Goal: Task Accomplishment & Management: Manage account settings

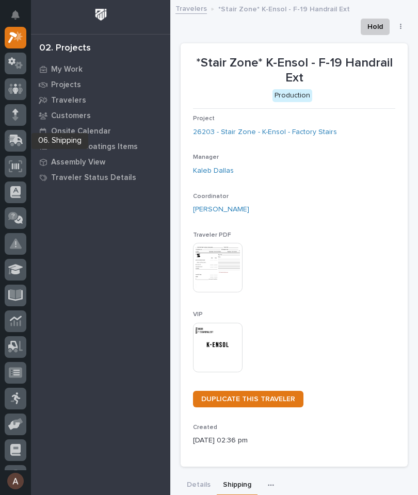
click at [18, 138] on icon at bounding box center [15, 141] width 15 height 12
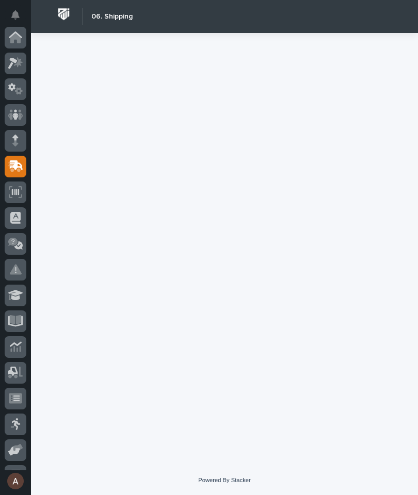
scroll to position [123, 0]
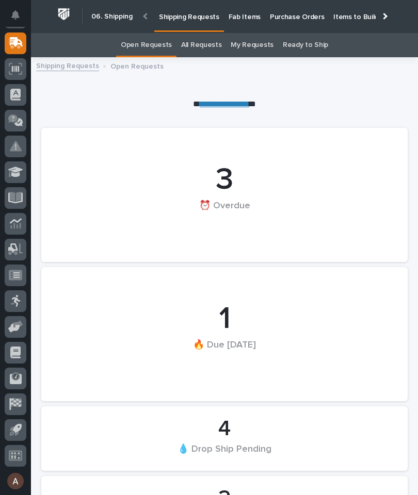
click at [239, 20] on p "Fab Items" at bounding box center [245, 11] width 32 height 22
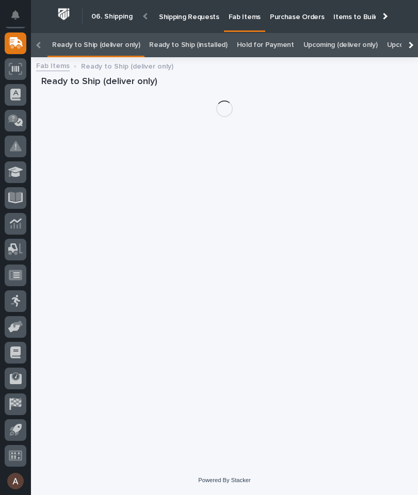
scroll to position [0, -111]
click at [415, 33] on div at bounding box center [410, 45] width 17 height 24
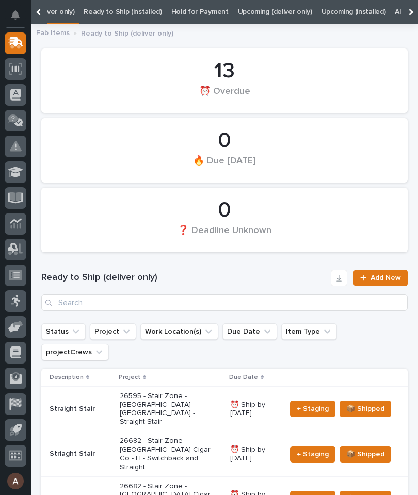
scroll to position [0, 0]
click at [413, 8] on div at bounding box center [410, 12] width 17 height 24
click at [254, 14] on link "All" at bounding box center [257, 12] width 7 height 24
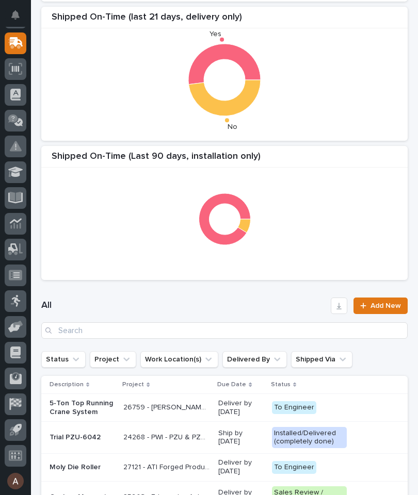
scroll to position [238, 0]
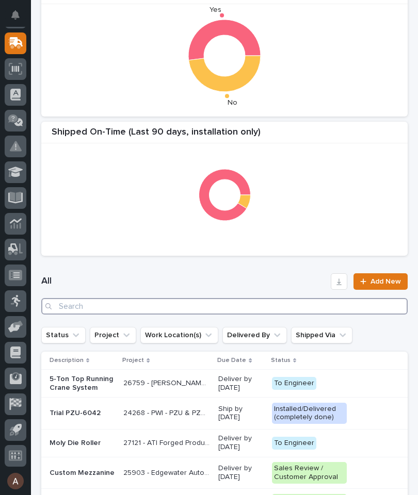
click at [319, 310] on input "Search" at bounding box center [224, 306] width 366 height 17
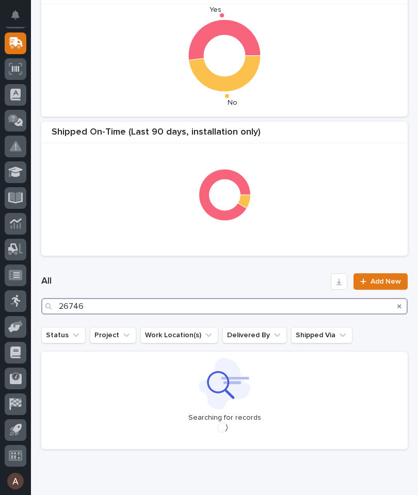
type input "26746"
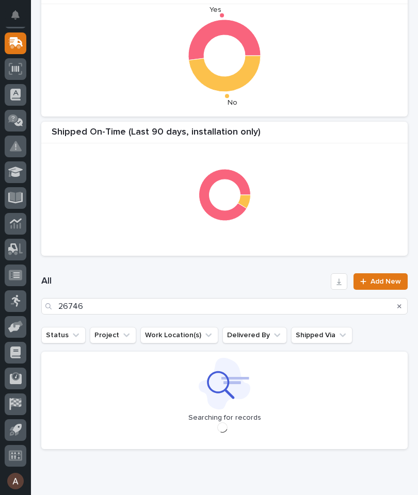
click at [280, 269] on div "All 26746 Add New" at bounding box center [224, 294] width 366 height 66
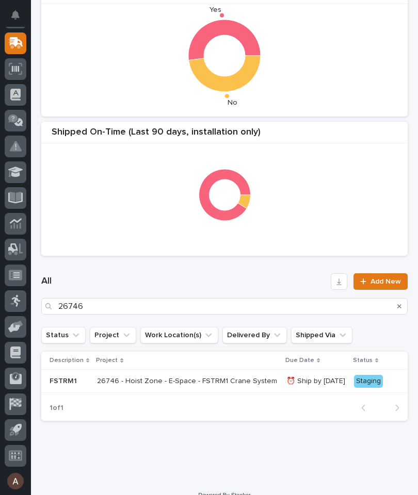
click at [72, 381] on p "FSTRM1" at bounding box center [69, 381] width 39 height 9
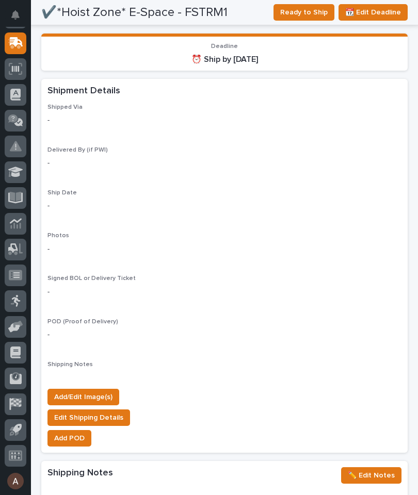
click at [100, 389] on button "Add/Edit Image(s)" at bounding box center [83, 397] width 72 height 17
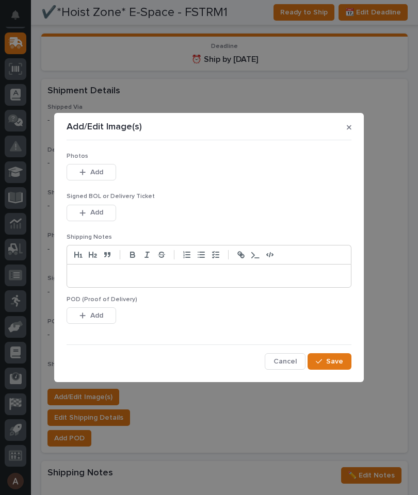
click at [107, 175] on button "Add" at bounding box center [92, 172] width 50 height 17
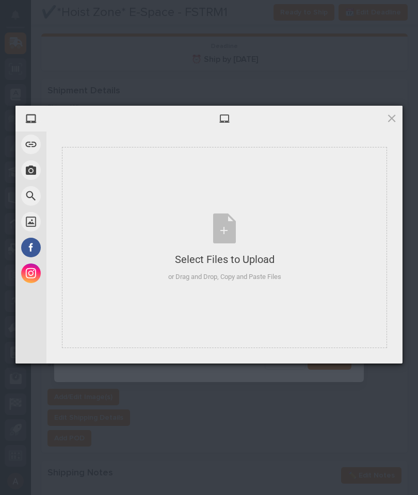
click at [343, 252] on div "Select Files to Upload or Drag and Drop, Copy and Paste Files" at bounding box center [224, 247] width 325 height 201
click at [328, 195] on div "Select Files to Upload or Drag and Drop, Copy and Paste Files" at bounding box center [224, 247] width 325 height 201
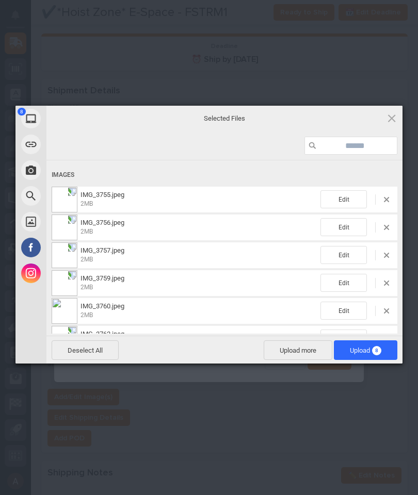
click at [382, 350] on span "Upload 8" at bounding box center [365, 351] width 63 height 20
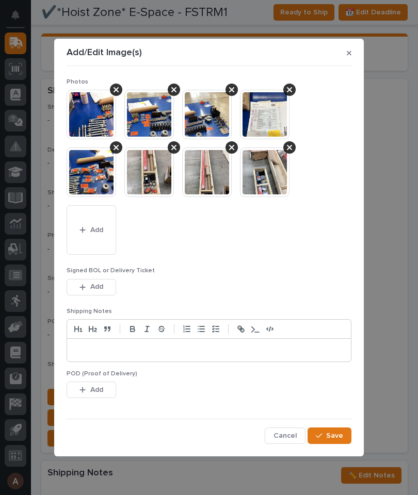
click at [340, 433] on span "Save" at bounding box center [334, 435] width 17 height 9
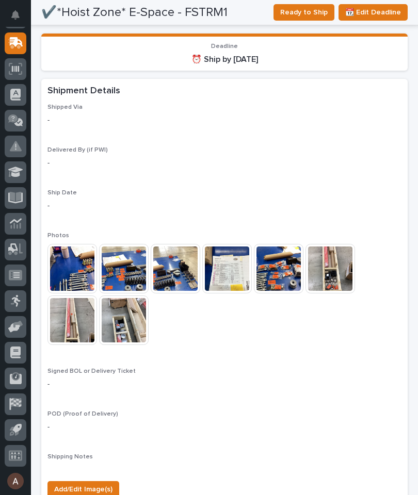
click at [309, 20] on button "Ready to Ship" at bounding box center [304, 12] width 61 height 17
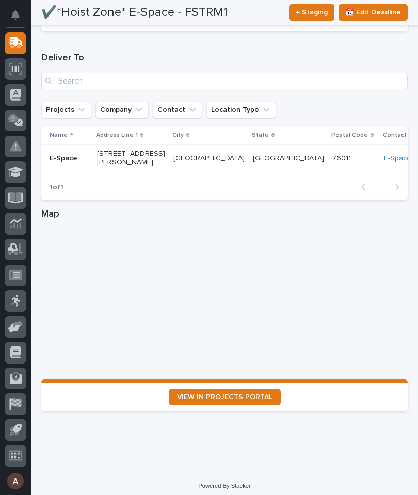
scroll to position [1374, 0]
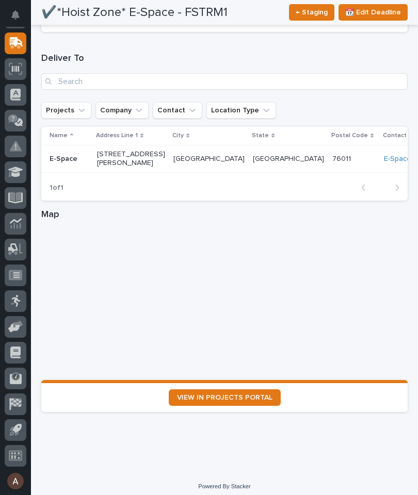
click at [242, 390] on link "VIEW IN PROJECTS PORTAL" at bounding box center [225, 398] width 112 height 17
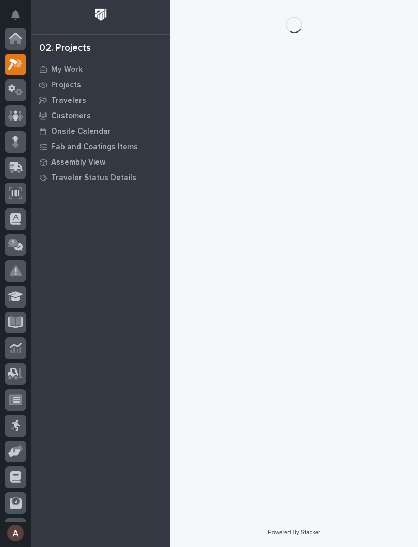
scroll to position [26, 0]
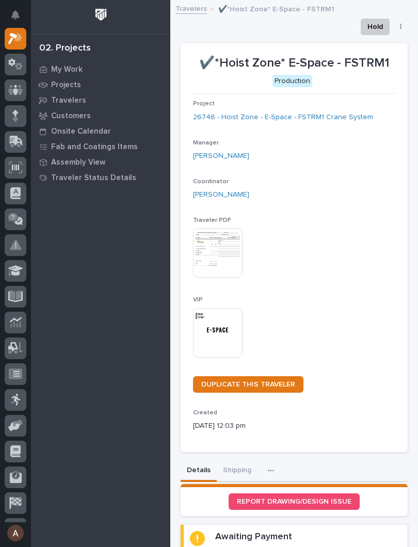
click at [212, 327] on img at bounding box center [218, 333] width 50 height 50
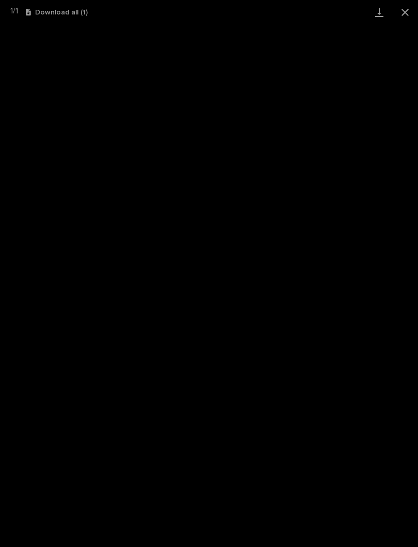
click at [376, 12] on link "Download" at bounding box center [379, 12] width 26 height 24
